Goal: Task Accomplishment & Management: Use online tool/utility

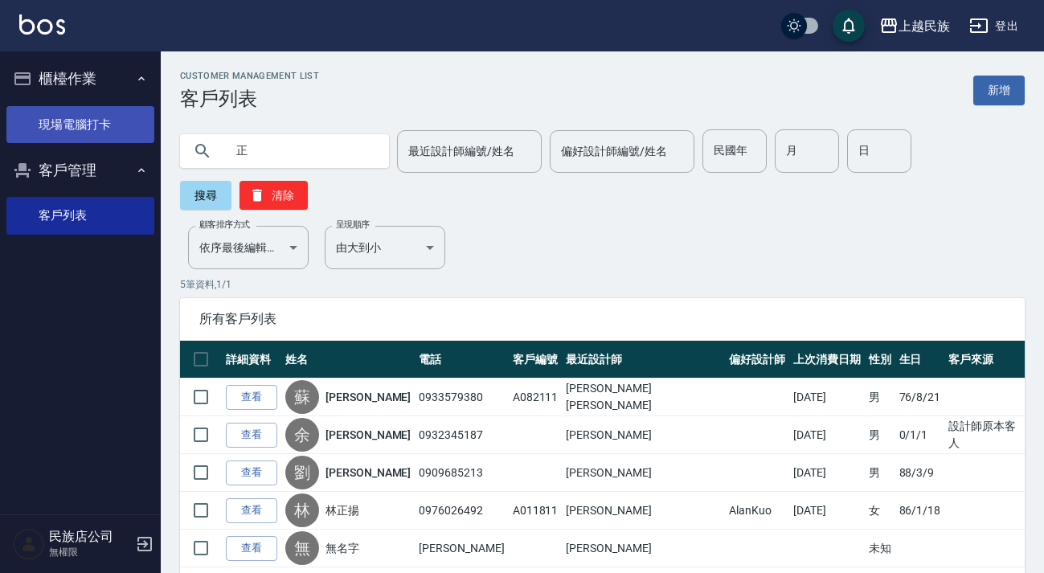
scroll to position [69, 0]
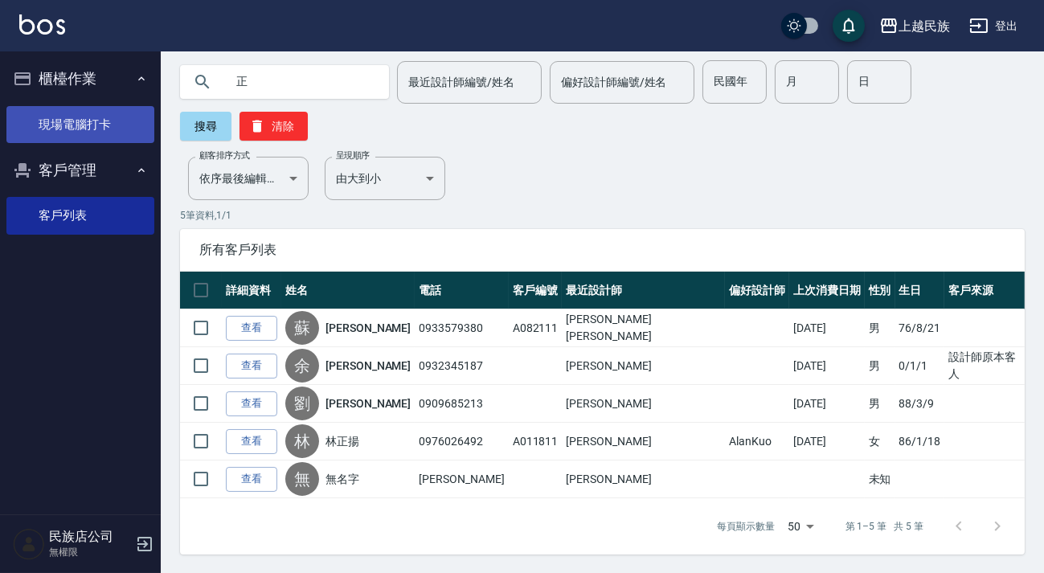
drag, startPoint x: 38, startPoint y: 118, endPoint x: 31, endPoint y: 105, distance: 14.8
click at [39, 118] on link "現場電腦打卡" at bounding box center [80, 124] width 148 height 37
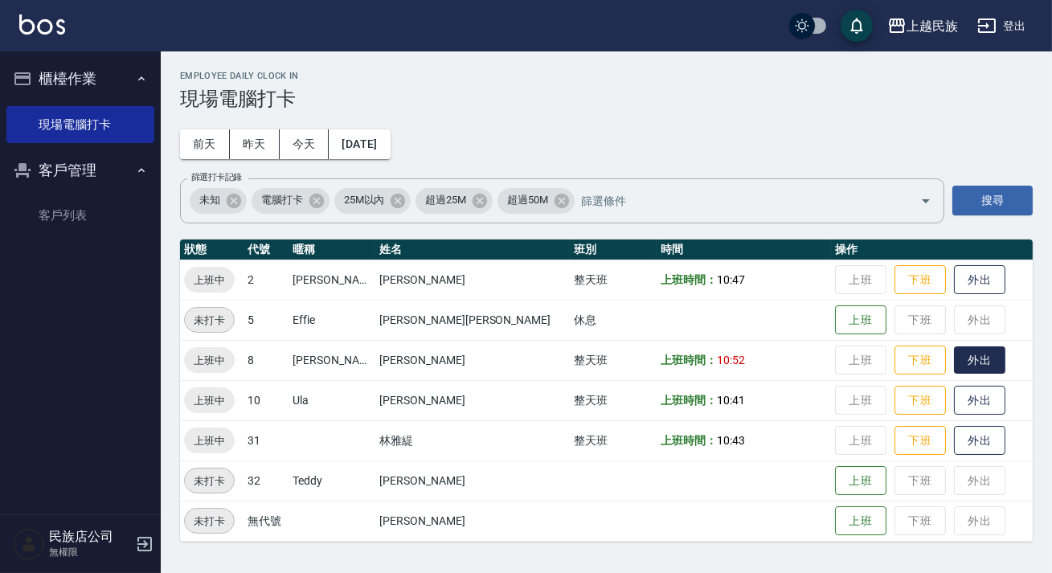
click at [954, 366] on button "外出" at bounding box center [979, 361] width 51 height 28
click at [1001, 31] on button "登出" at bounding box center [1002, 26] width 62 height 30
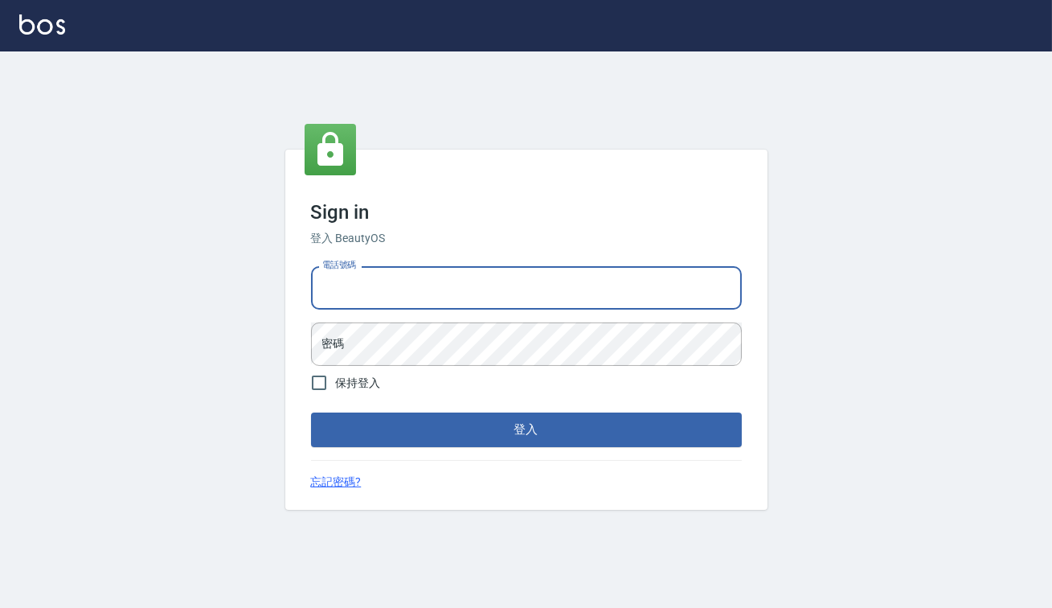
type input "0938917261"
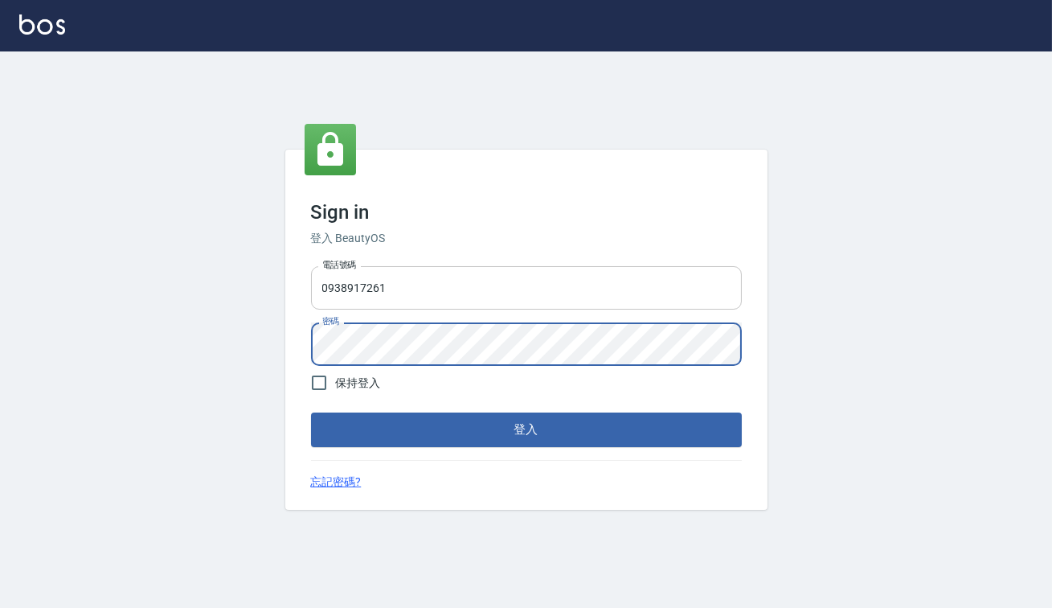
click at [311, 412] on button "登入" at bounding box center [526, 429] width 431 height 34
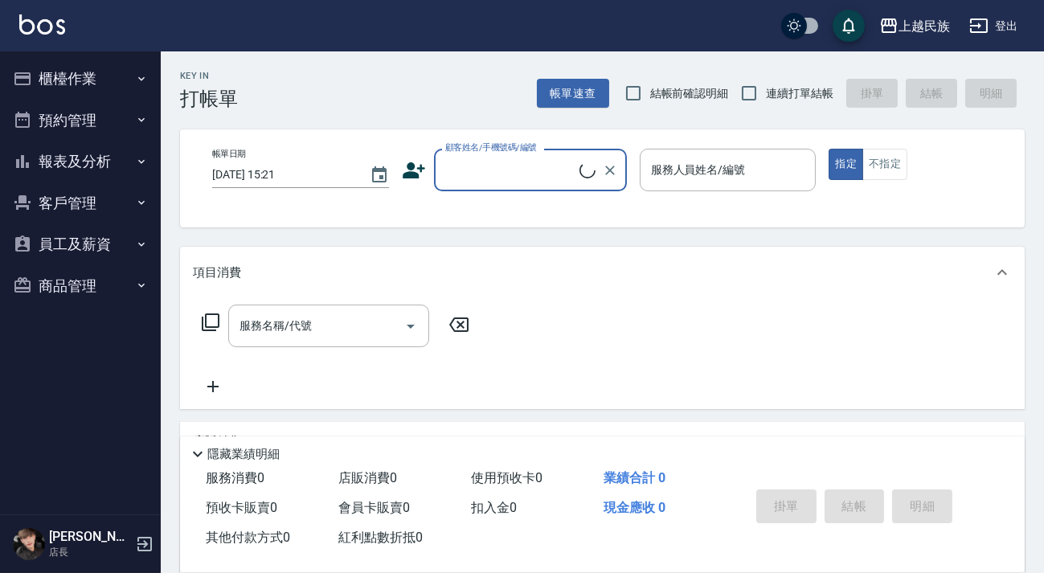
click at [86, 84] on button "櫃檯作業" at bounding box center [80, 79] width 148 height 42
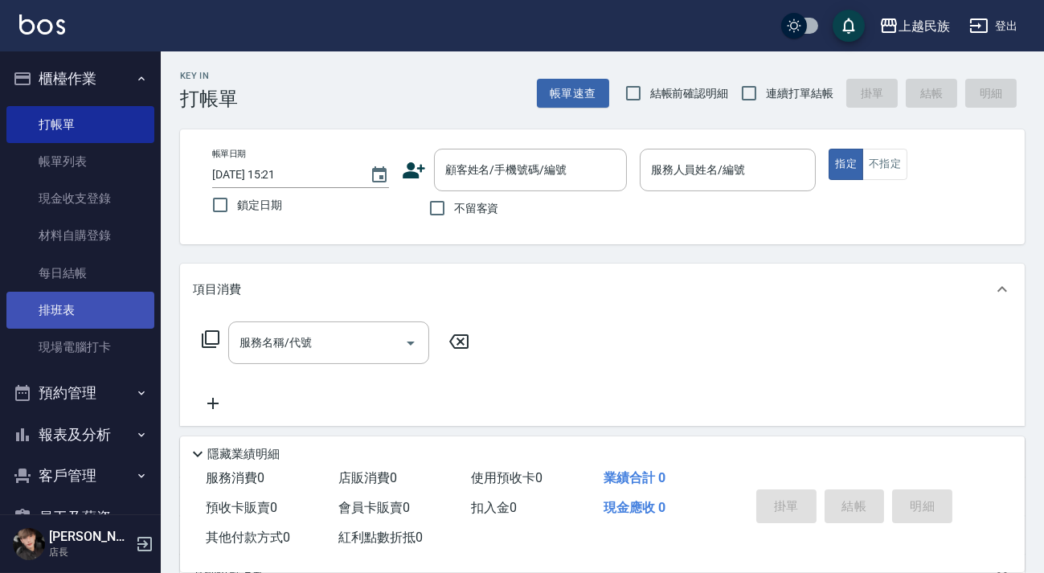
click at [125, 305] on link "排班表" at bounding box center [80, 310] width 148 height 37
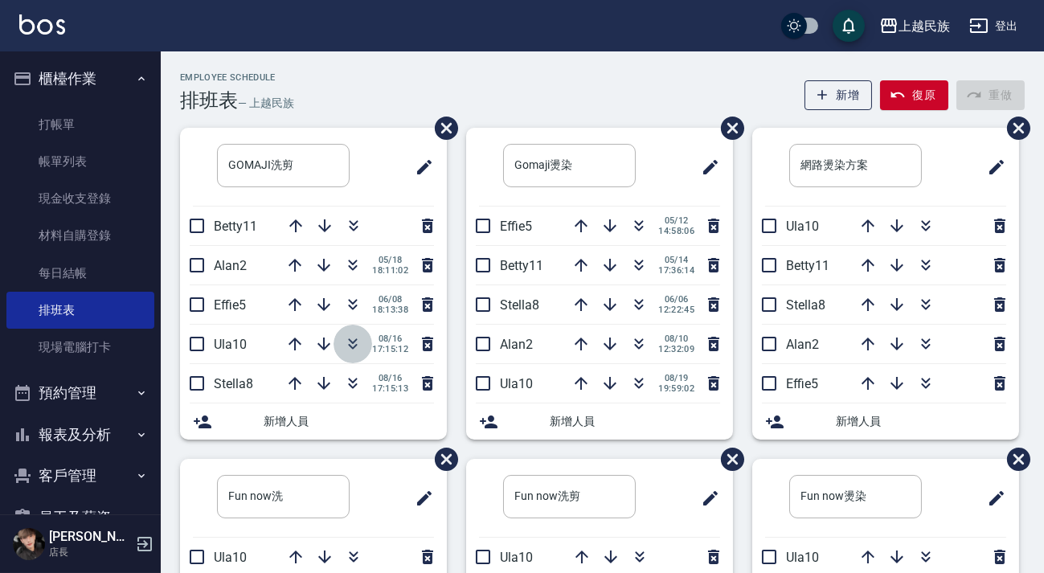
click at [353, 339] on icon "button" at bounding box center [352, 343] width 19 height 19
